Goal: Transaction & Acquisition: Purchase product/service

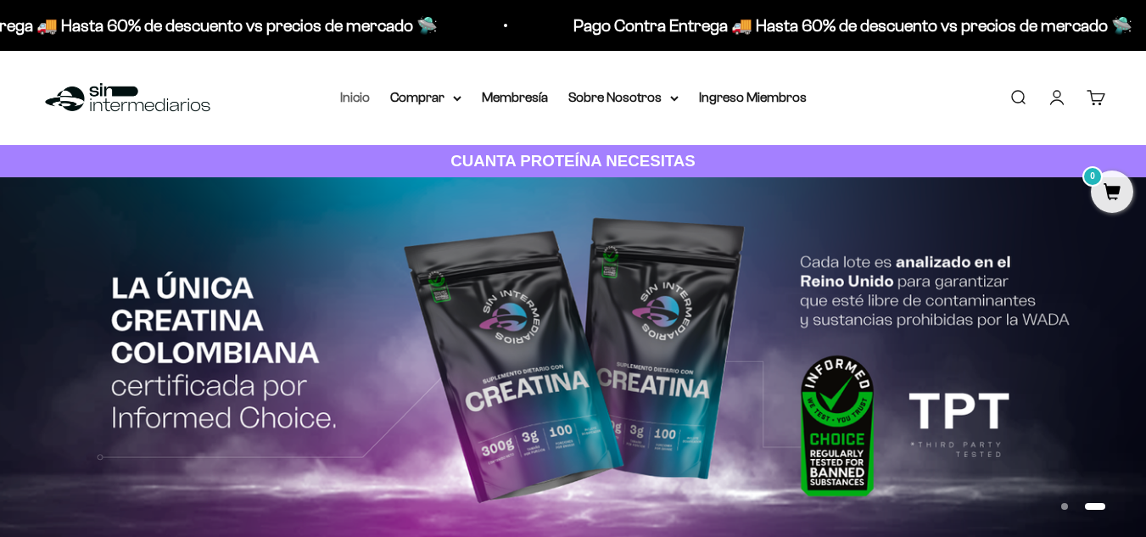
click at [350, 94] on link "Inicio" at bounding box center [355, 97] width 30 height 14
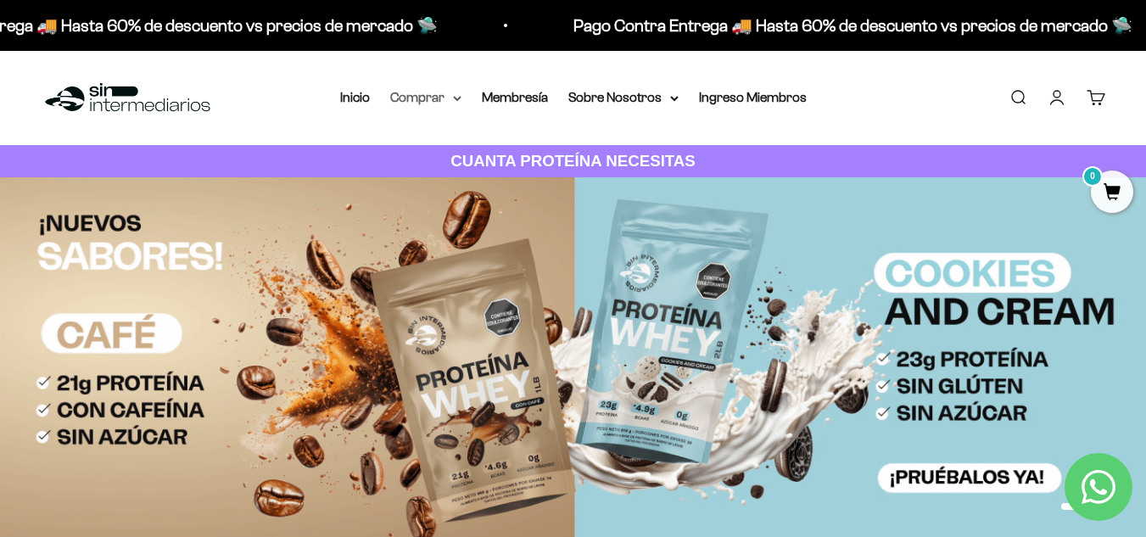
click at [426, 98] on summary "Comprar" at bounding box center [425, 98] width 71 height 22
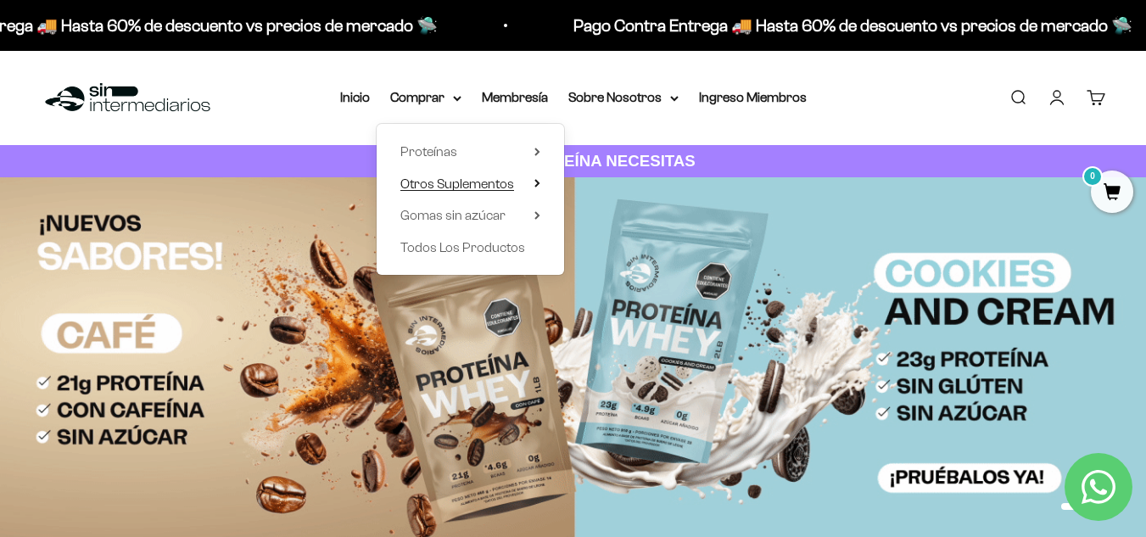
click at [530, 185] on summary "Otros Suplementos" at bounding box center [471, 184] width 140 height 22
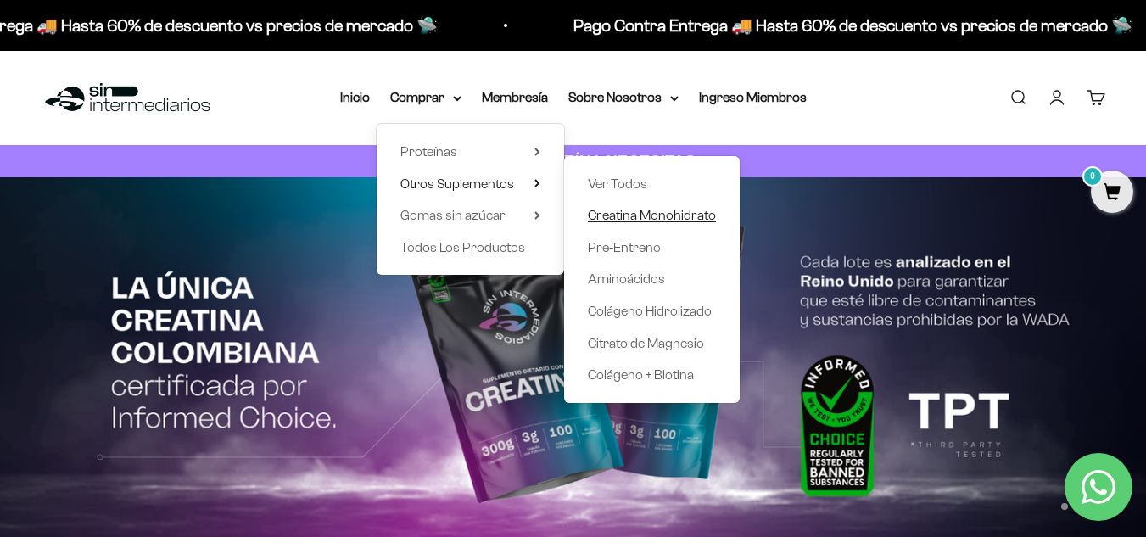
click at [618, 210] on span "Creatina Monohidrato" at bounding box center [652, 215] width 128 height 14
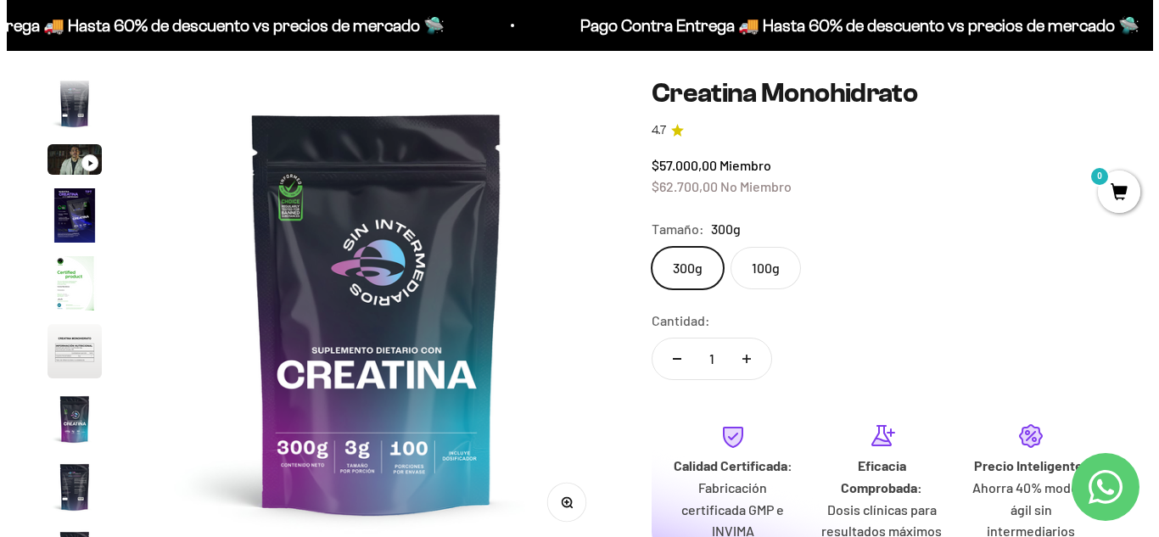
scroll to position [170, 0]
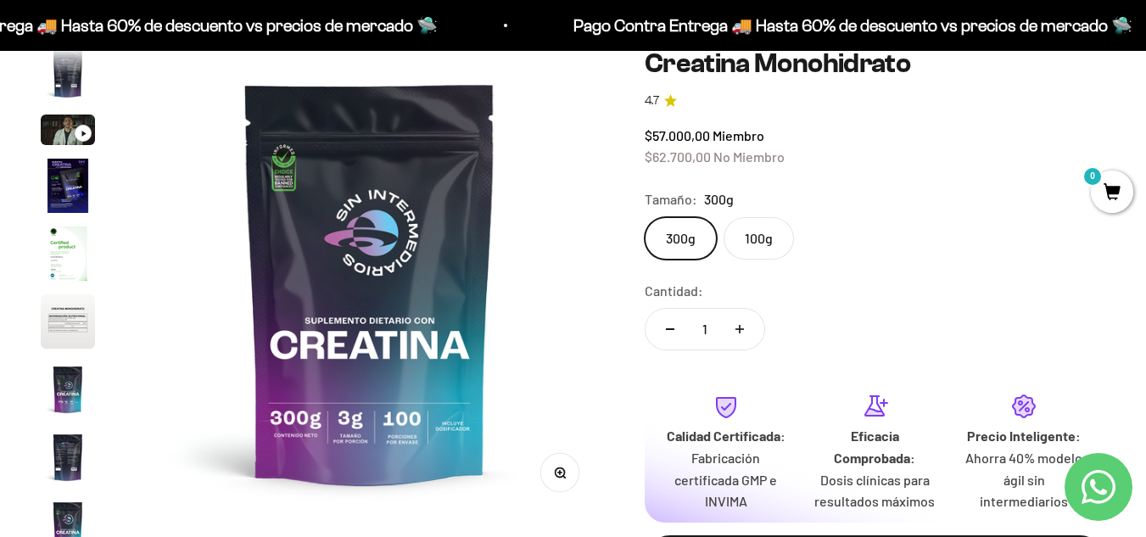
click at [1101, 192] on span "0" at bounding box center [1112, 192] width 42 height 42
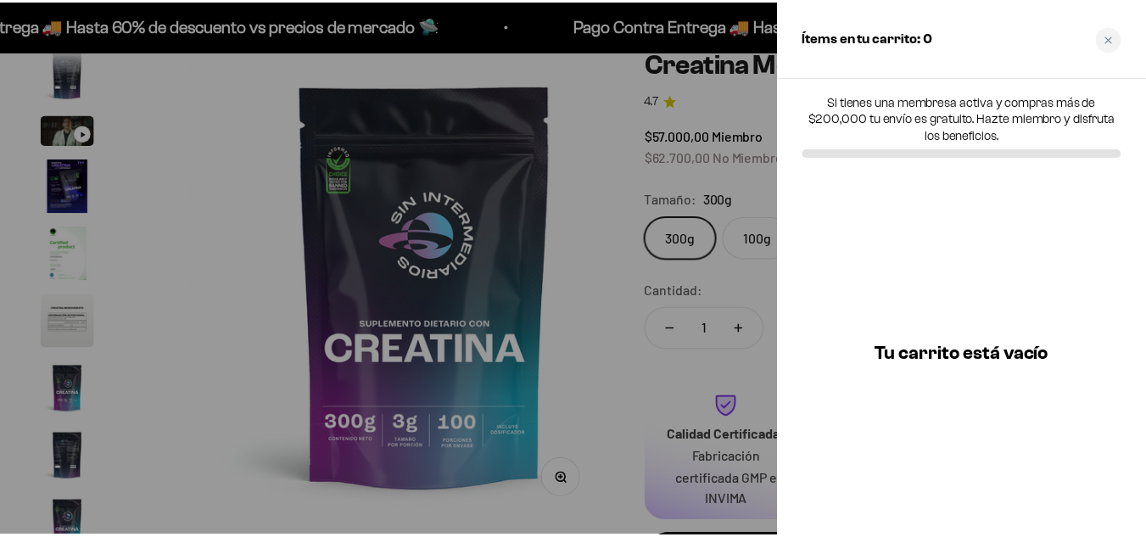
scroll to position [0, 3884]
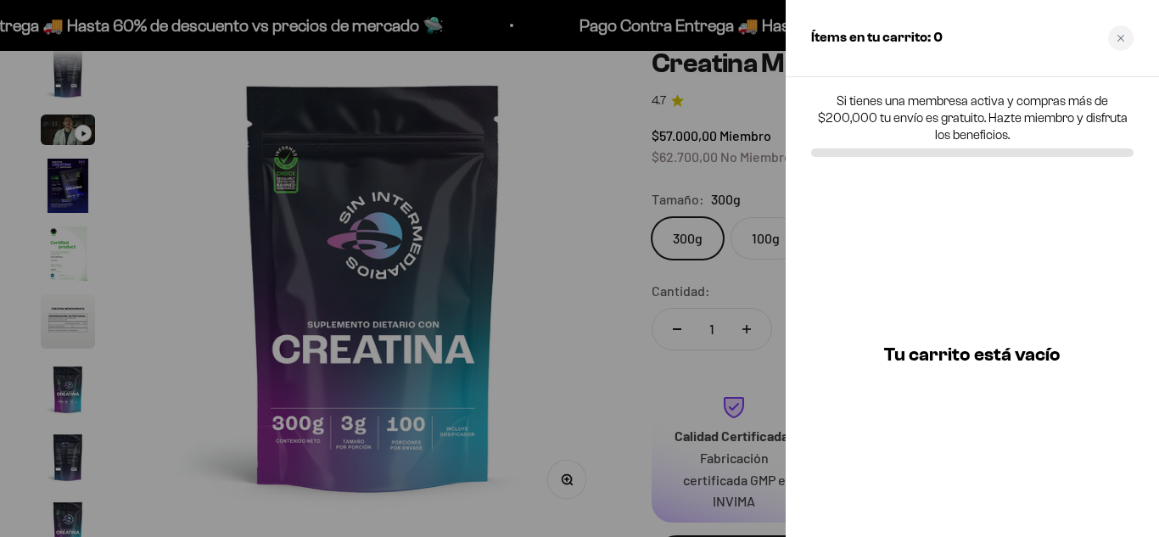
click at [541, 230] on div at bounding box center [579, 268] width 1159 height 537
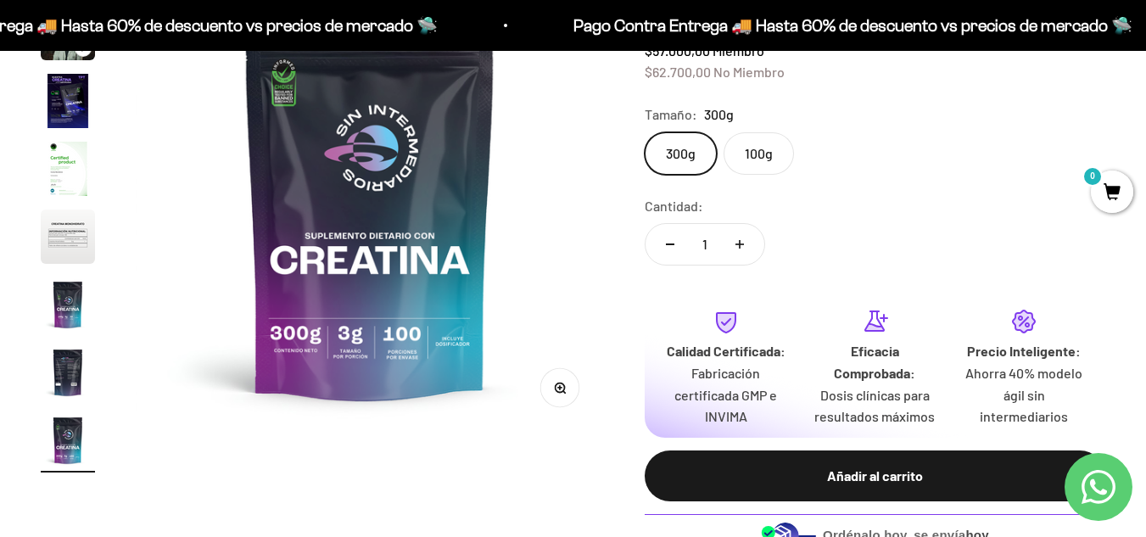
scroll to position [0, 0]
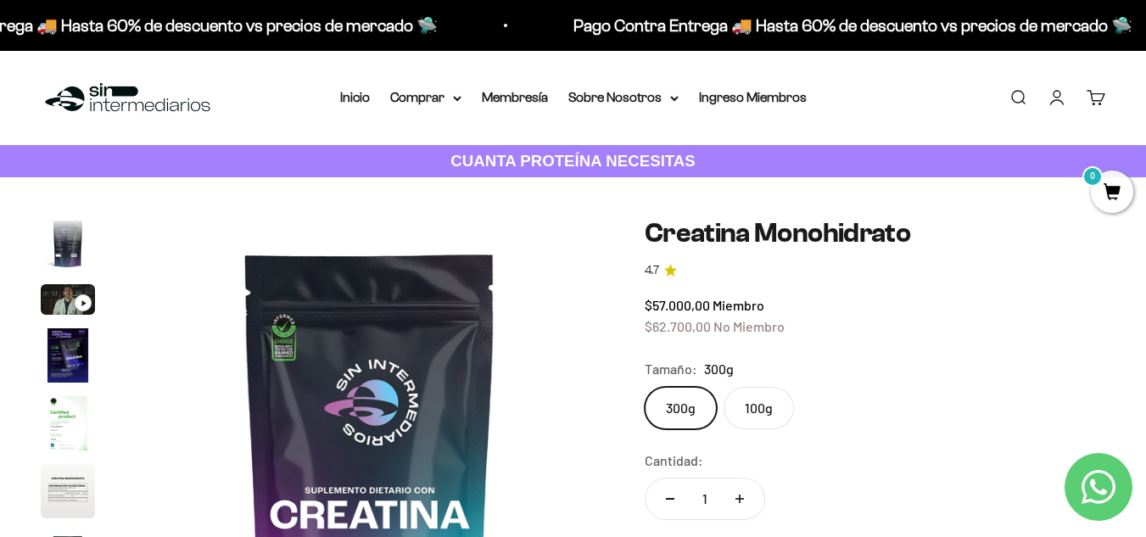
click at [675, 418] on label "300g" at bounding box center [681, 408] width 72 height 42
click at [645, 387] on input "300g" at bounding box center [644, 386] width 1 height 1
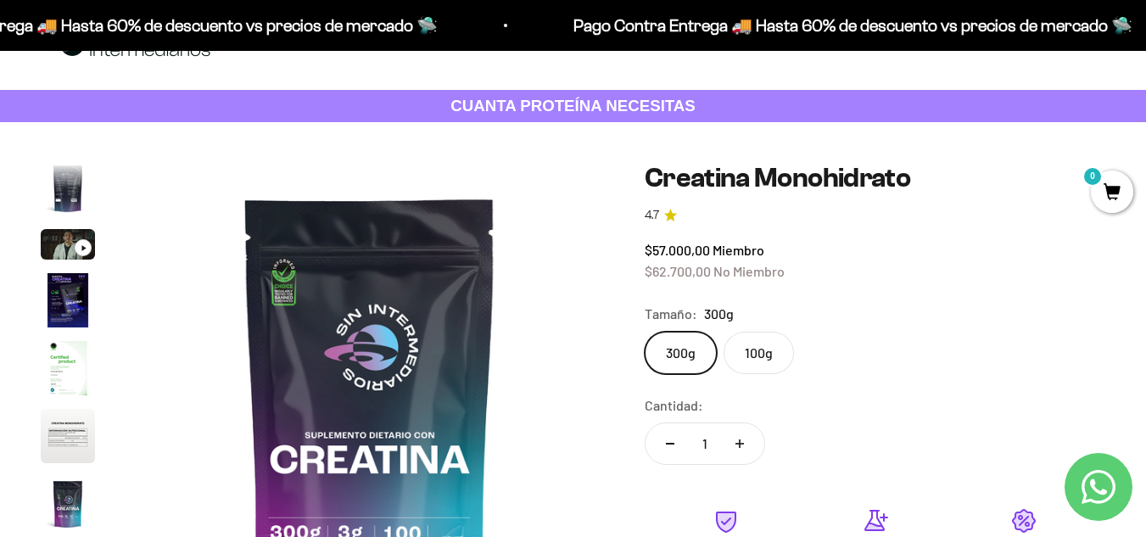
scroll to position [85, 0]
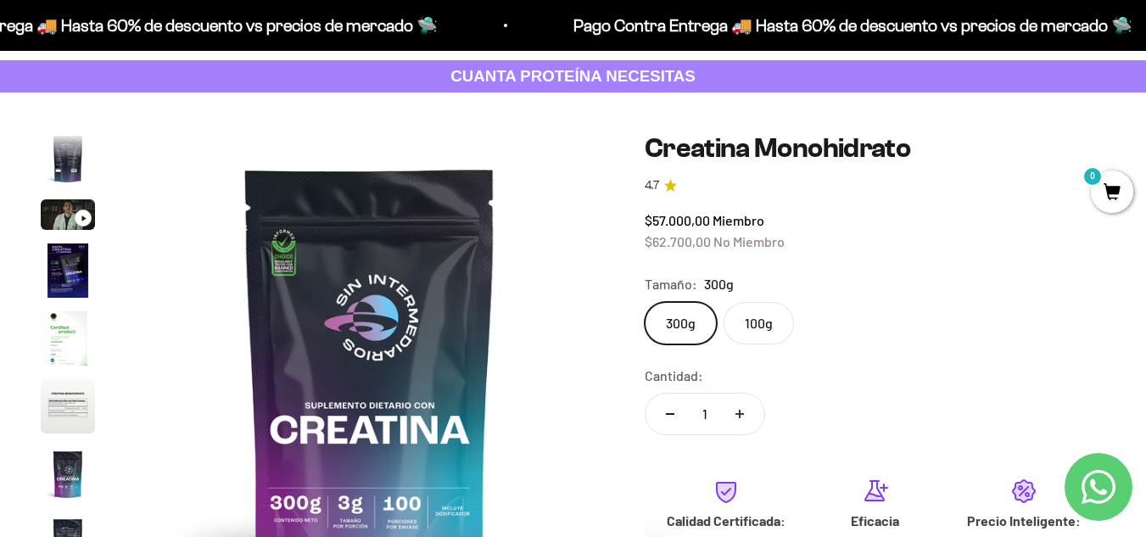
click at [743, 237] on span "No Miembro" at bounding box center [749, 241] width 71 height 16
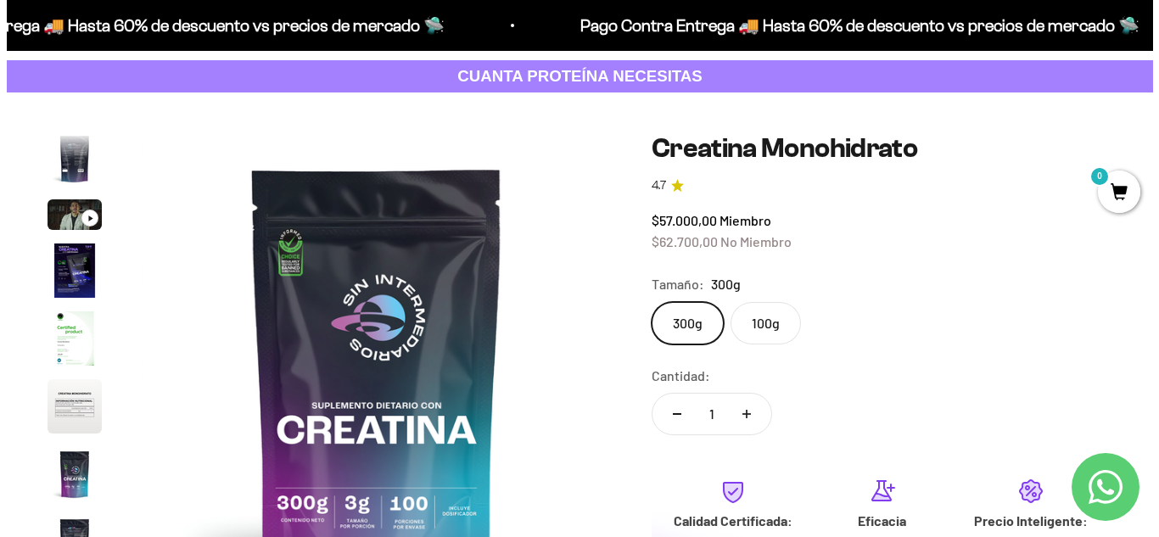
scroll to position [339, 0]
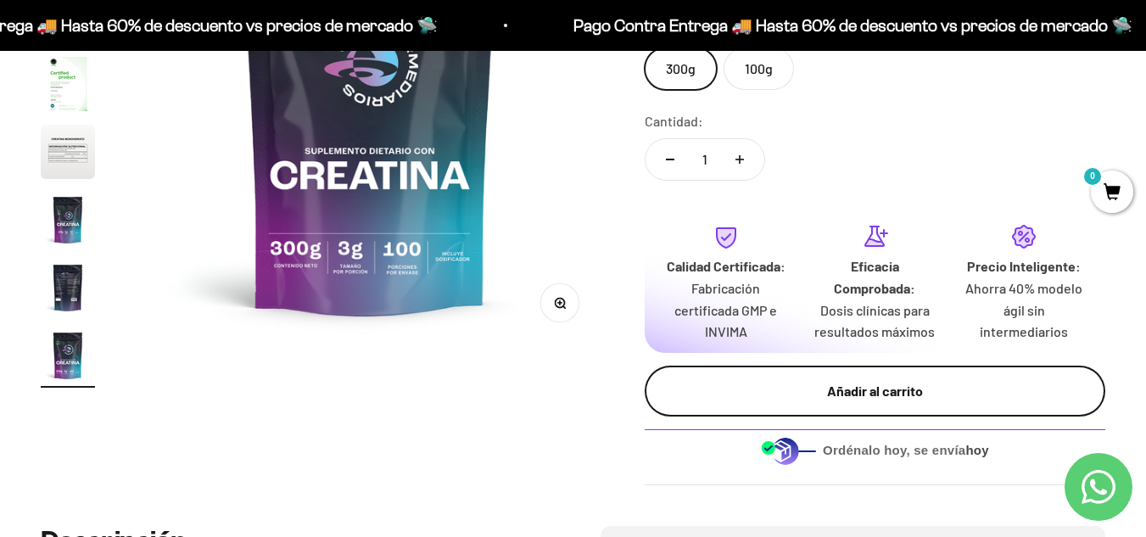
click at [872, 399] on div "Añadir al carrito" at bounding box center [875, 391] width 393 height 22
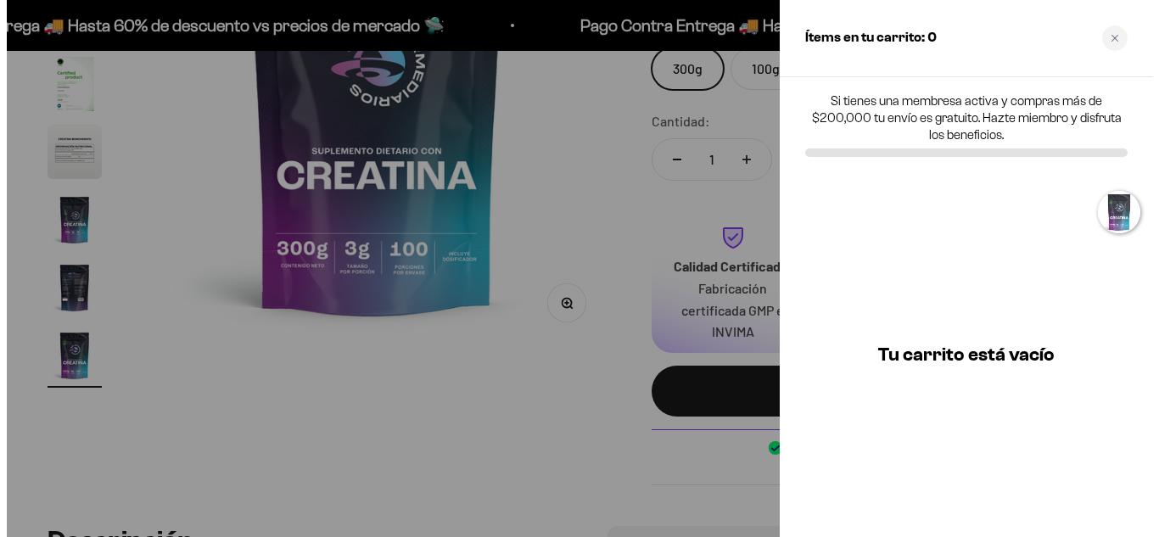
scroll to position [0, 3884]
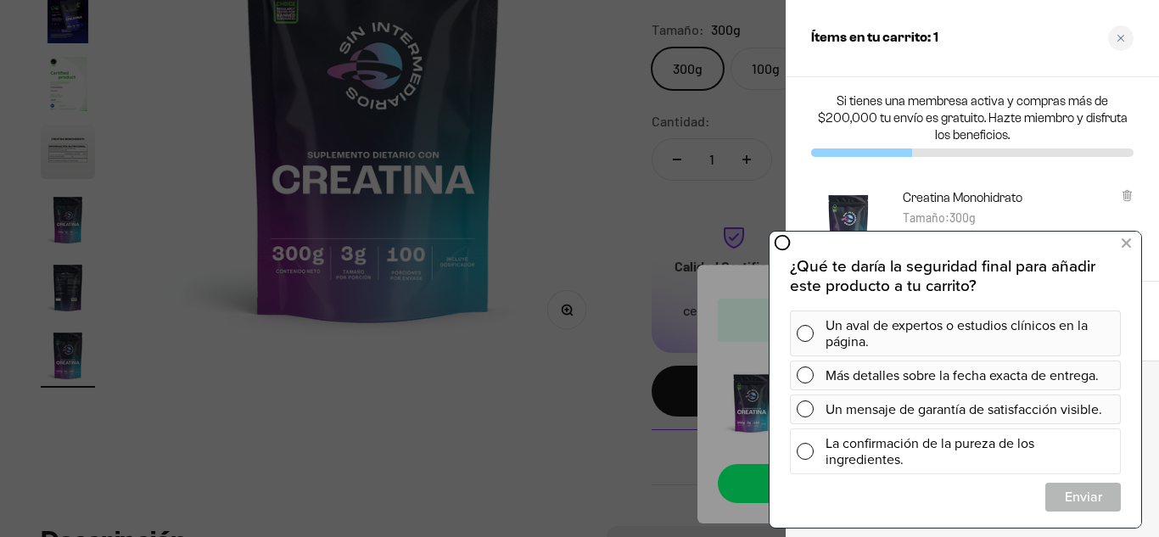
click at [804, 451] on span at bounding box center [805, 451] width 17 height 17
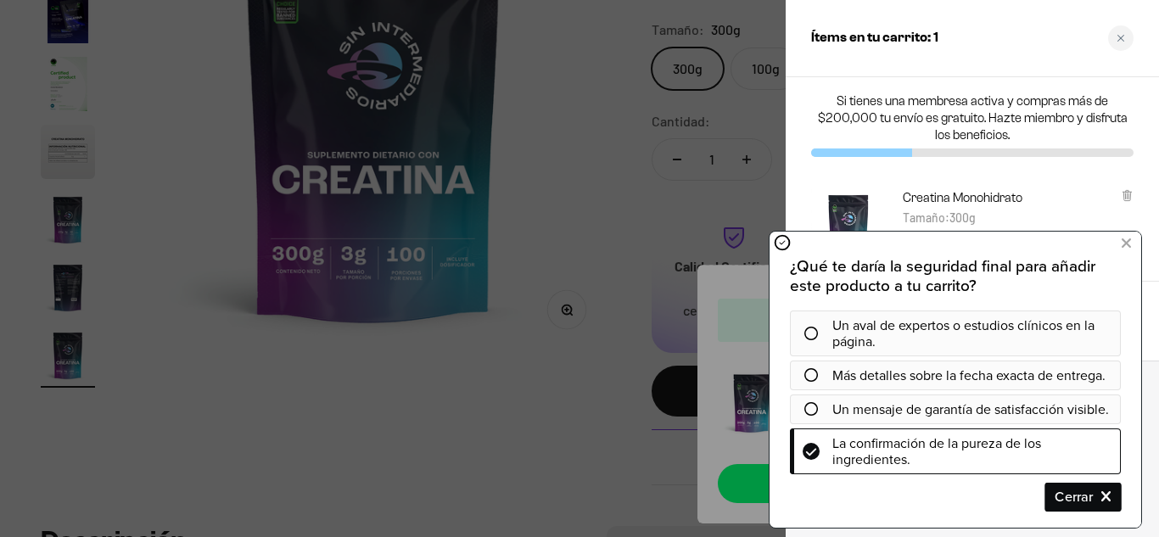
click at [1102, 497] on span "Cerrar" at bounding box center [1083, 497] width 74 height 30
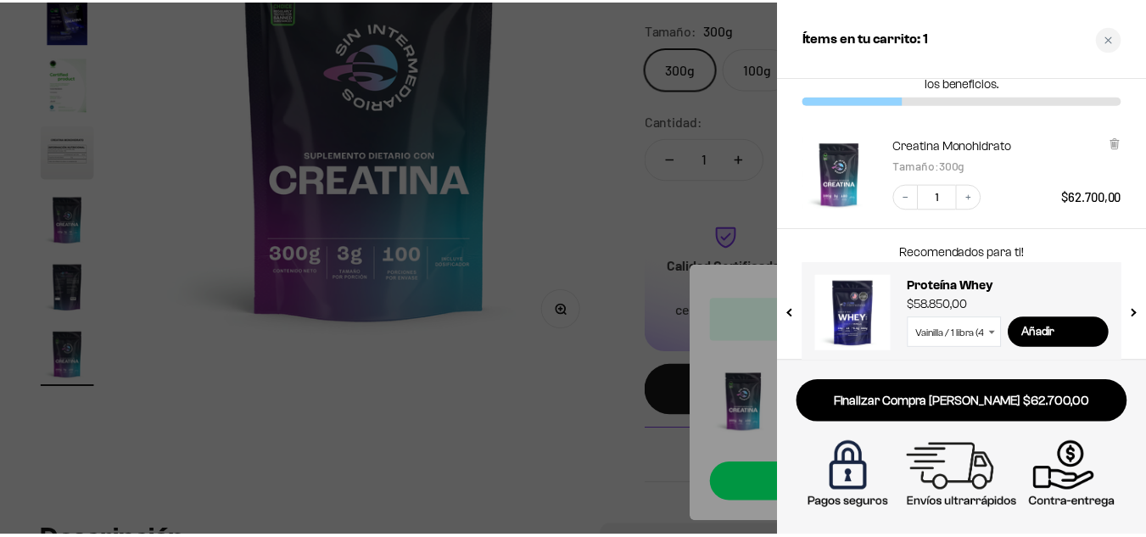
scroll to position [69, 0]
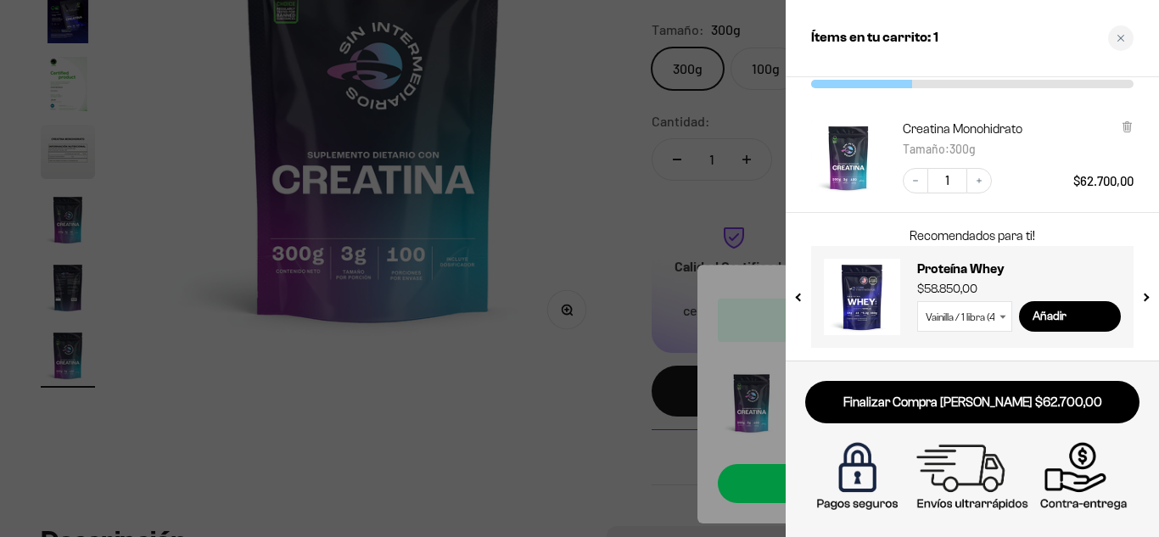
click at [553, 218] on div at bounding box center [579, 268] width 1159 height 537
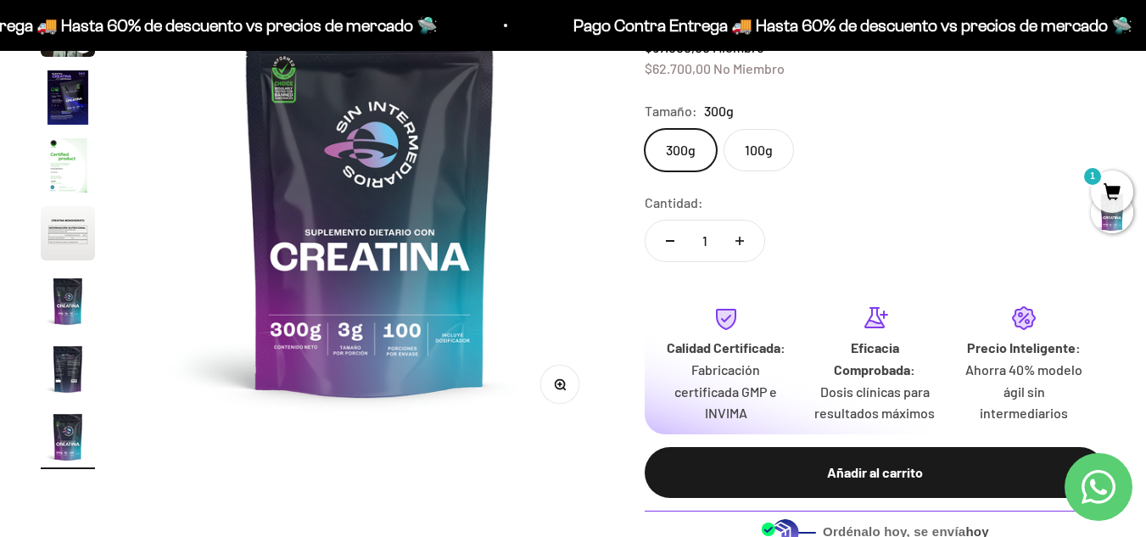
scroll to position [0, 0]
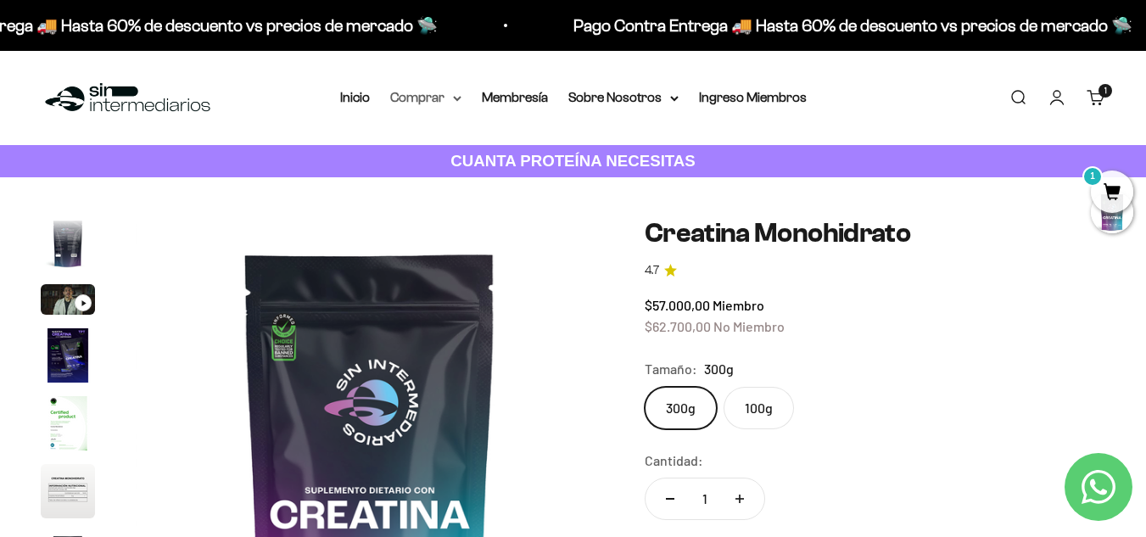
click at [415, 93] on summary "Comprar" at bounding box center [425, 98] width 71 height 22
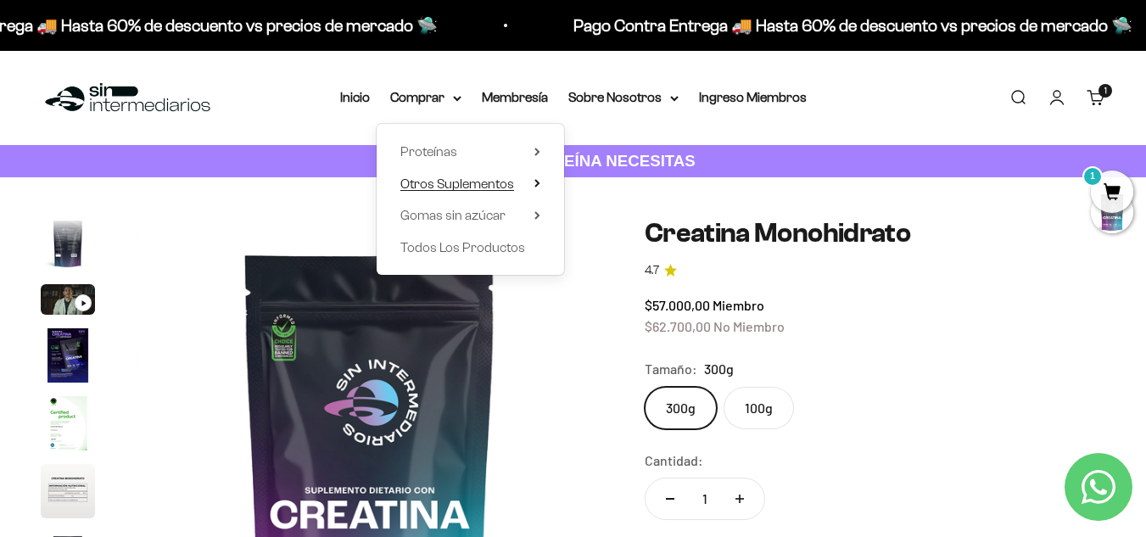
click at [491, 187] on span "Otros Suplementos" at bounding box center [458, 184] width 114 height 14
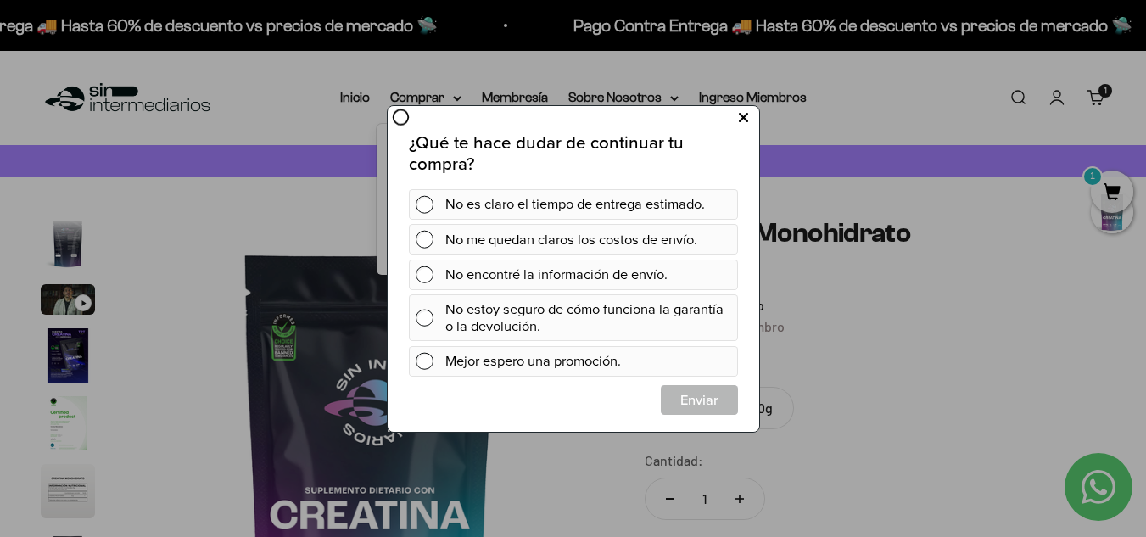
click at [730, 110] on button at bounding box center [742, 118] width 31 height 28
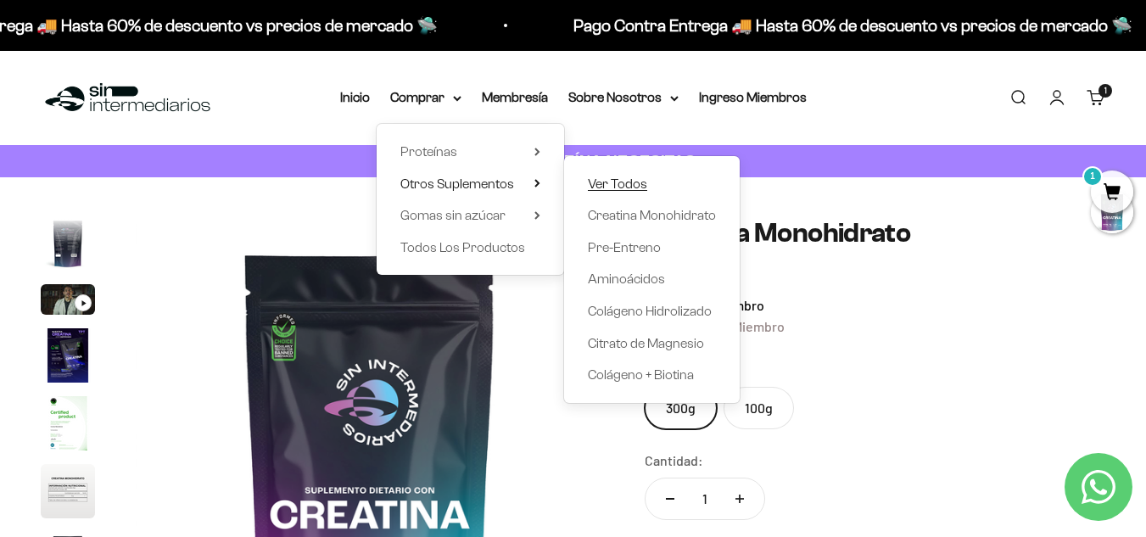
click at [601, 182] on span "Ver Todos" at bounding box center [617, 184] width 59 height 14
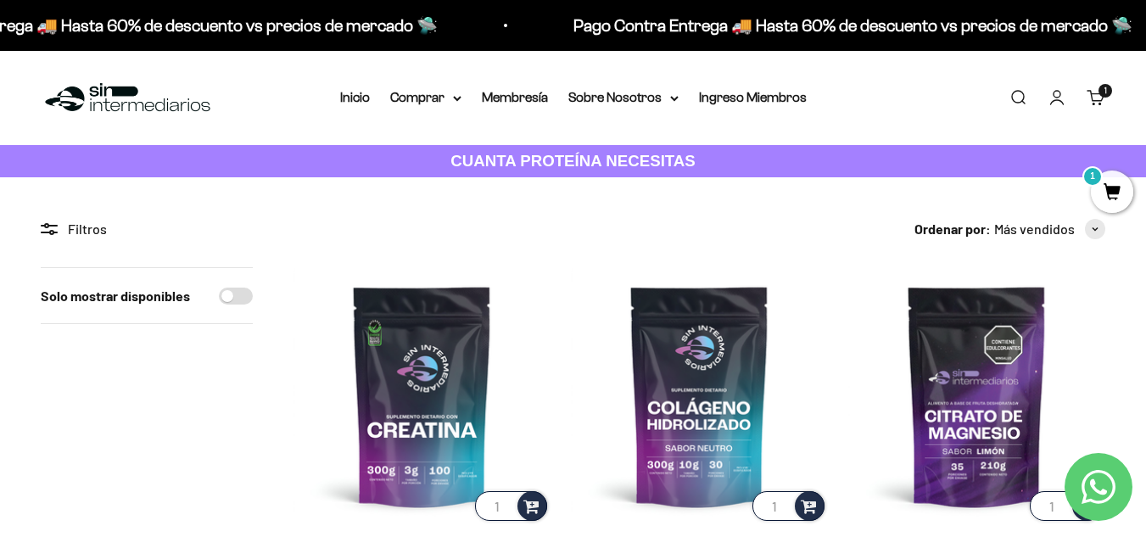
click at [1102, 173] on mark "1" at bounding box center [1093, 176] width 20 height 20
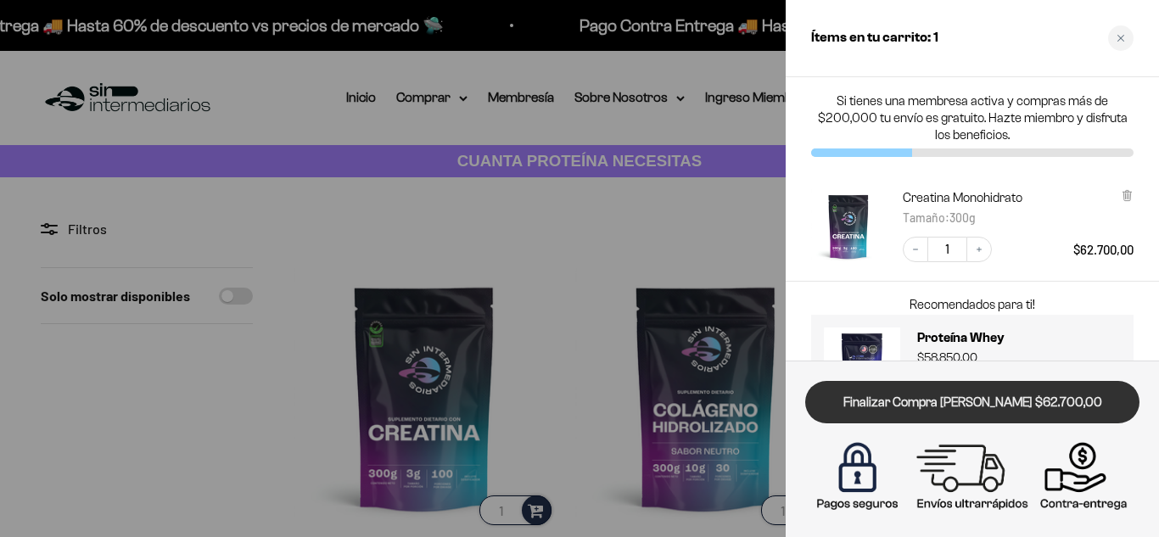
click at [1017, 414] on link "Finalizar Compra Segura $62.700,00" at bounding box center [972, 402] width 334 height 43
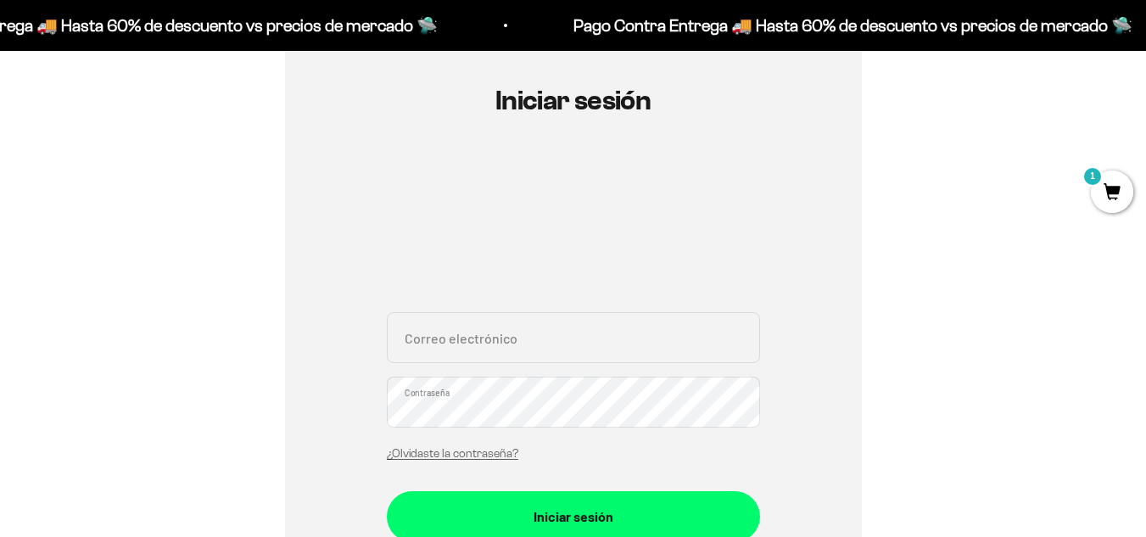
scroll to position [339, 0]
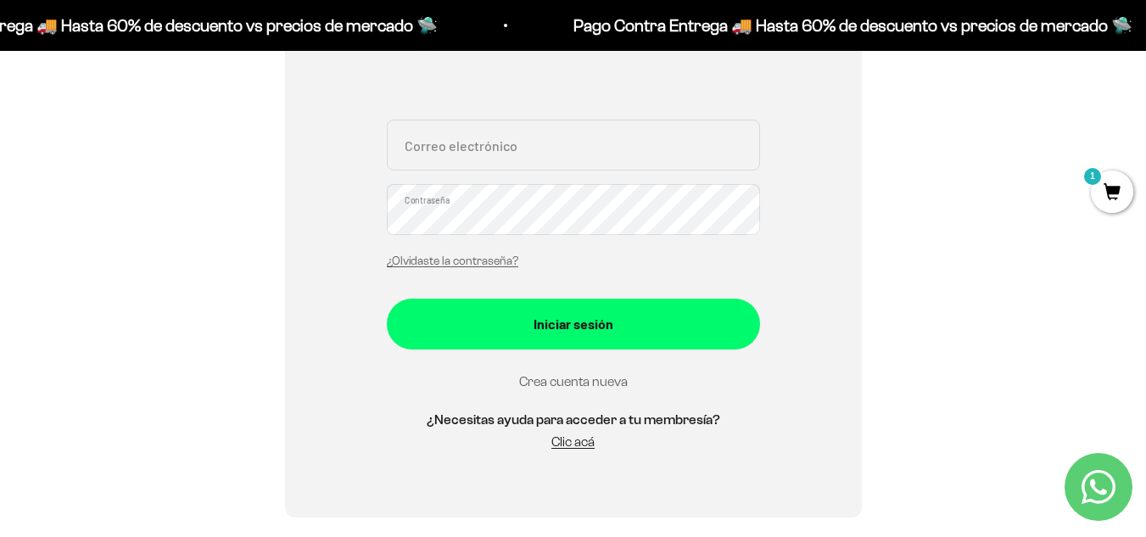
click at [582, 382] on link "Crea cuenta nueva" at bounding box center [573, 381] width 109 height 14
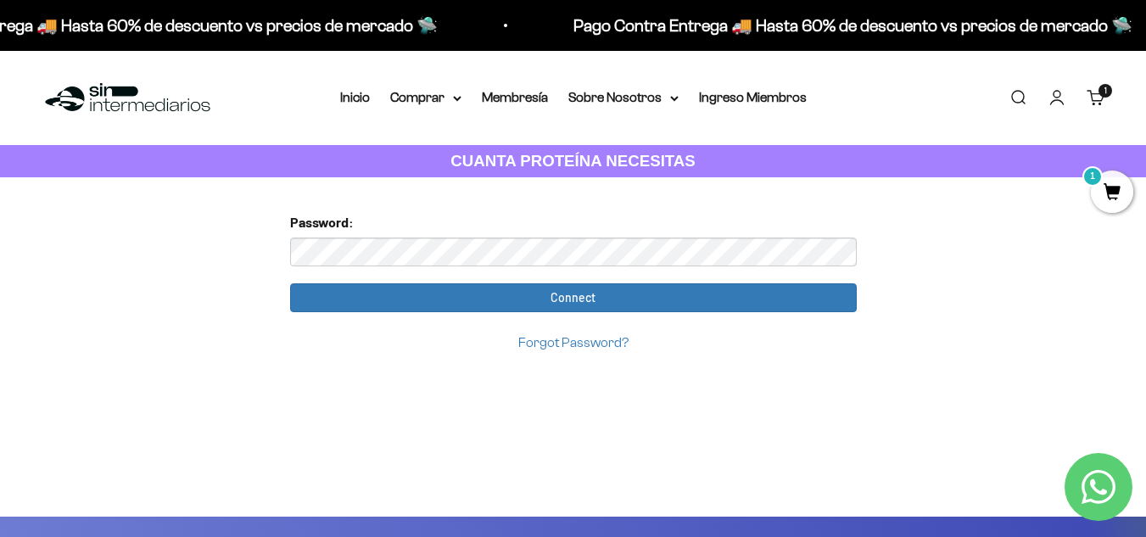
click at [1098, 187] on span "1" at bounding box center [1112, 192] width 42 height 42
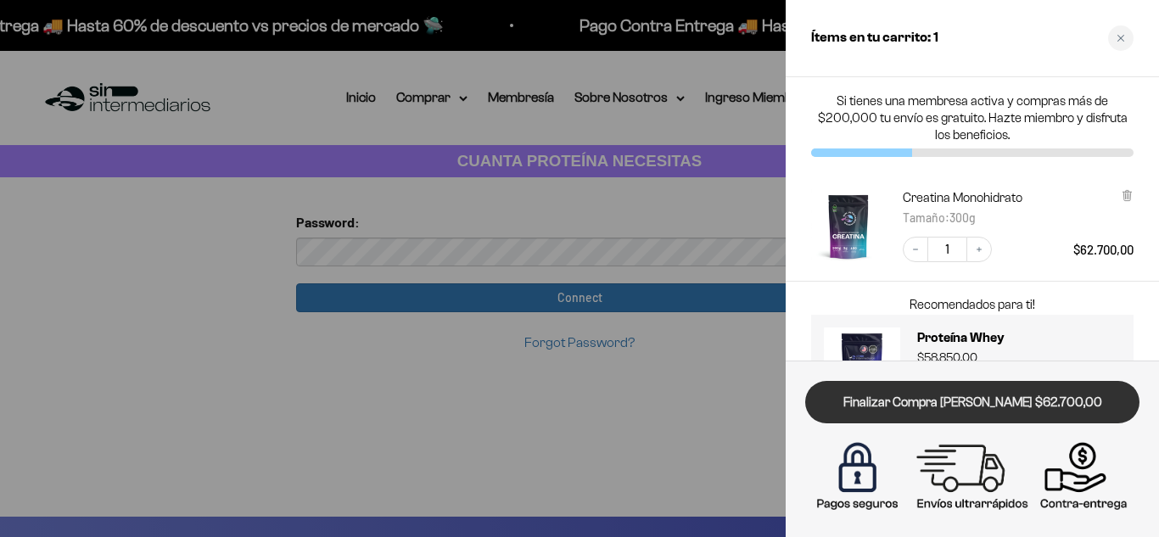
click at [1025, 393] on link "Finalizar Compra [PERSON_NAME] $62.700,00" at bounding box center [972, 402] width 334 height 43
